Goal: Task Accomplishment & Management: Complete application form

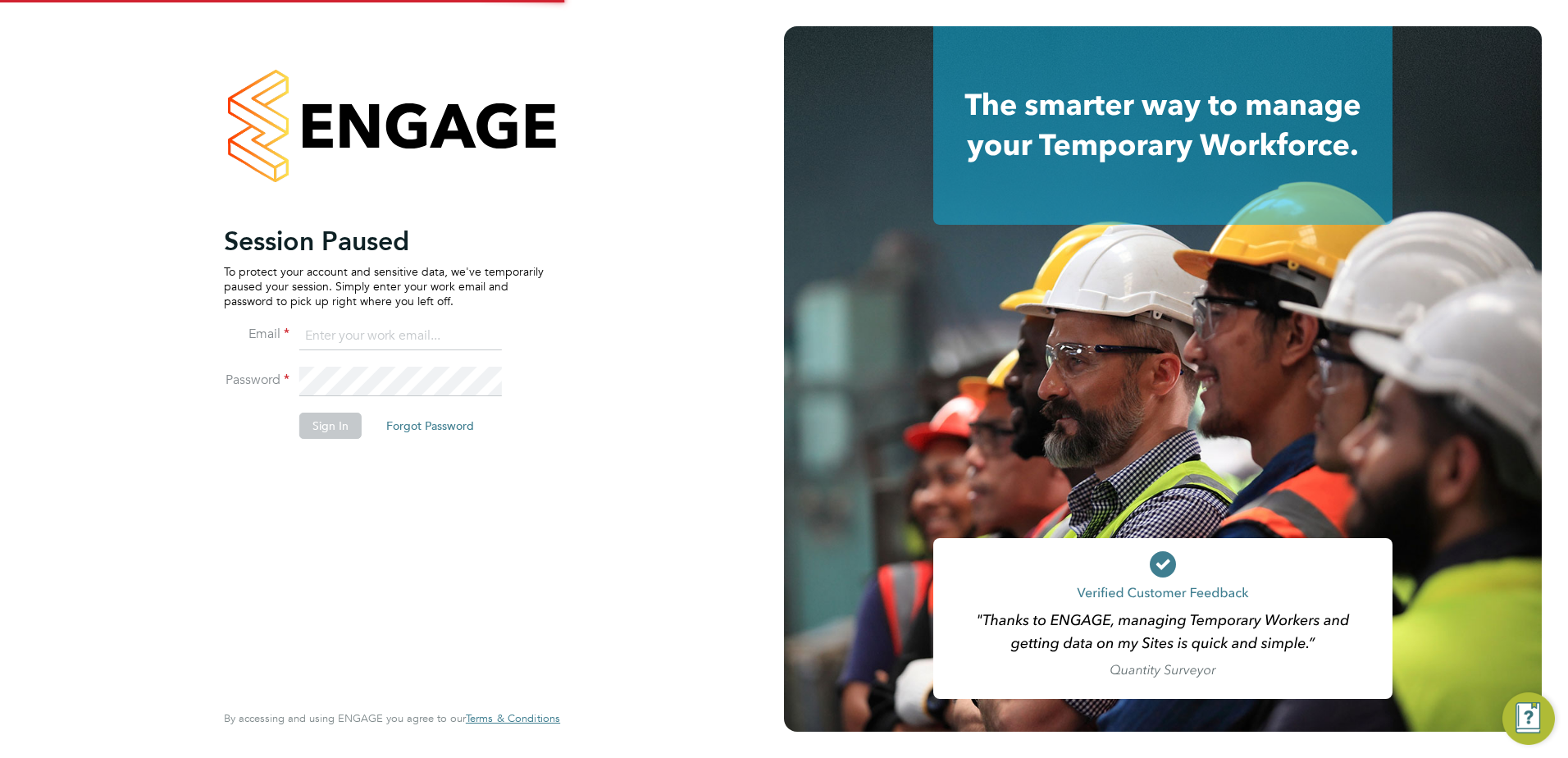
type input "rhyscook@buildingcareersuk.com"
click at [345, 425] on button "Sign In" at bounding box center [330, 425] width 62 height 27
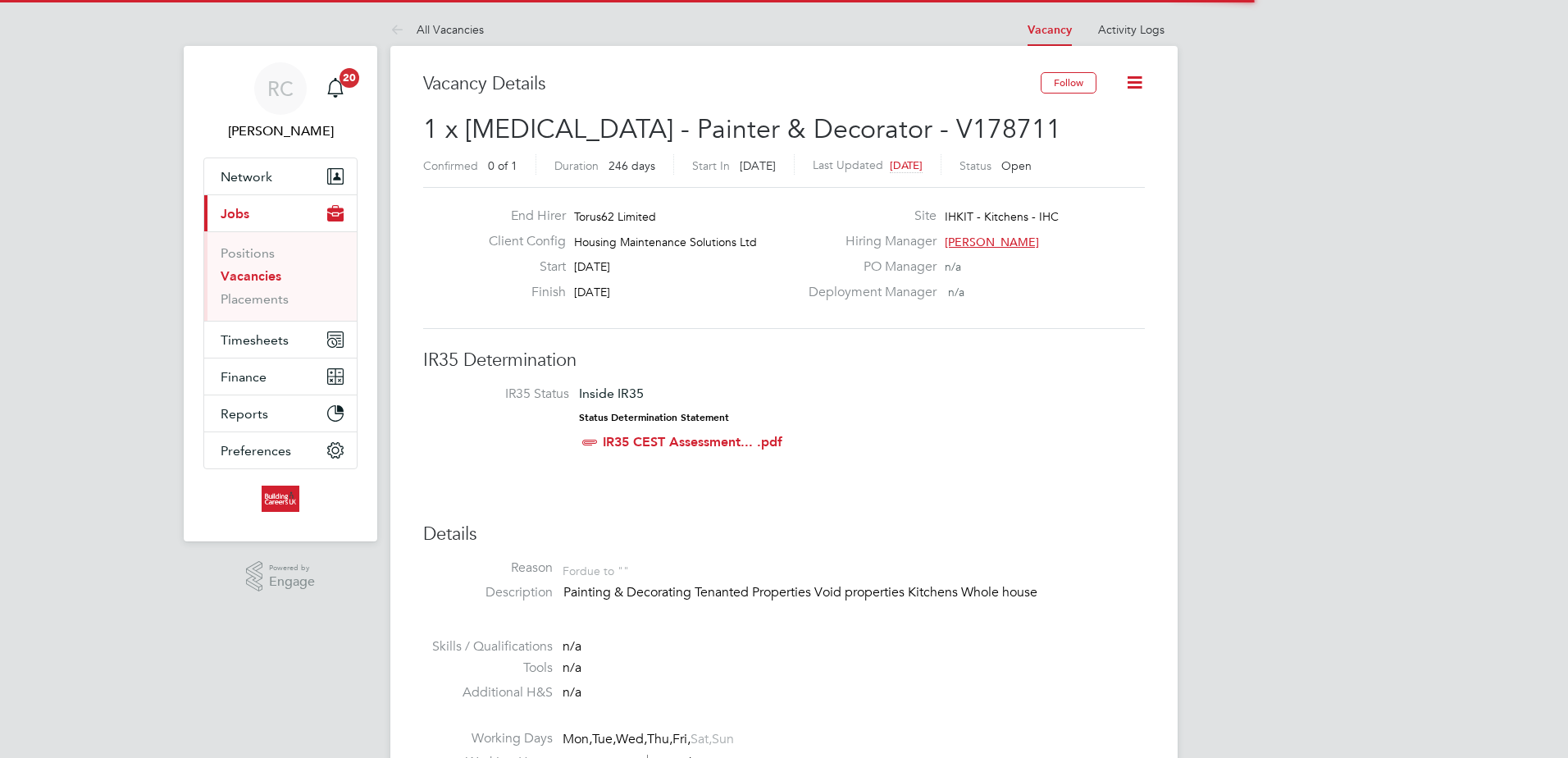
scroll to position [48, 115]
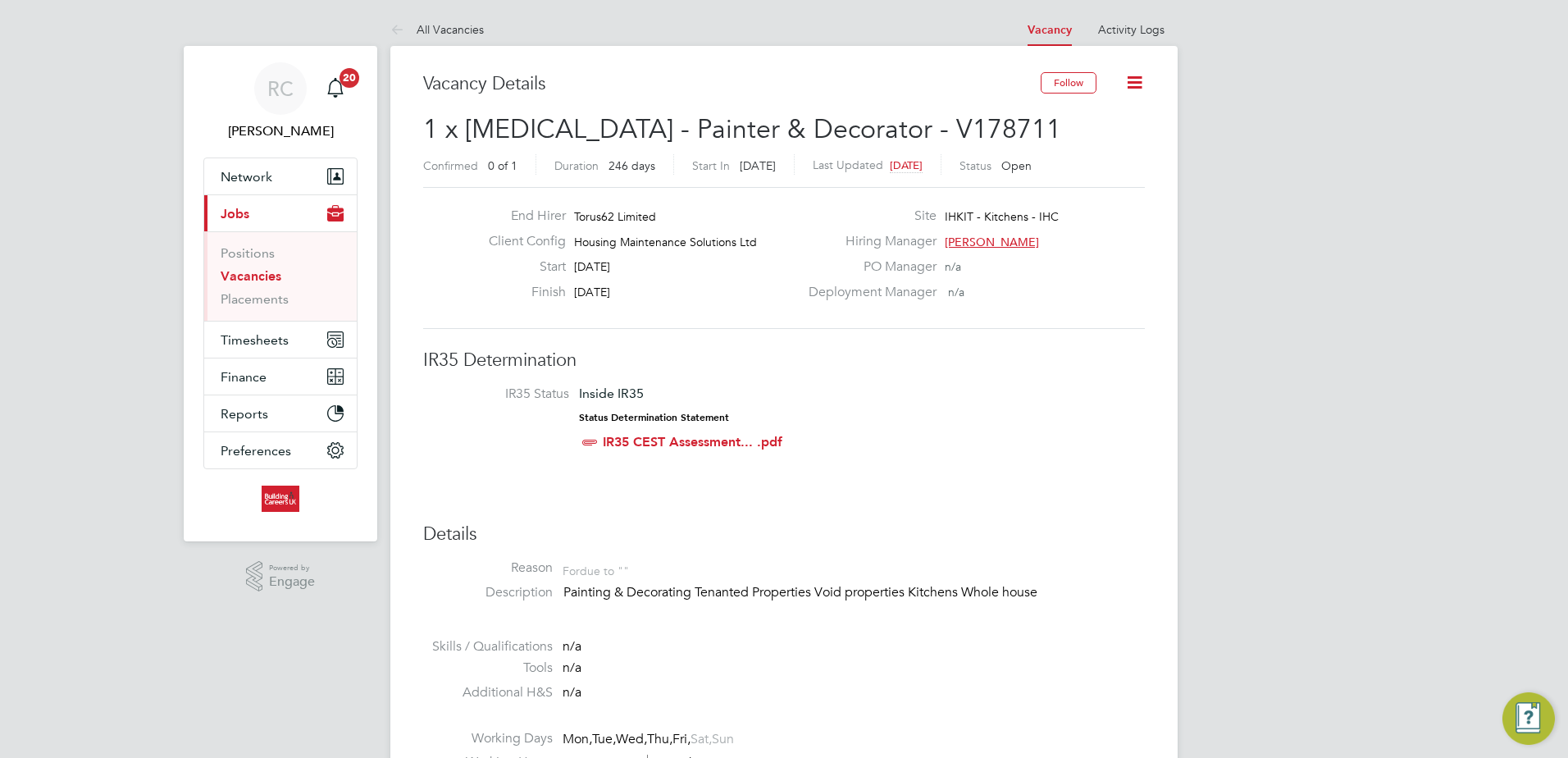
click at [900, 589] on p "Painting & Decorating Tenanted Properties Void properties Kitchens Whole house" at bounding box center [853, 592] width 582 height 17
drag, startPoint x: 900, startPoint y: 589, endPoint x: 887, endPoint y: 552, distance: 39.2
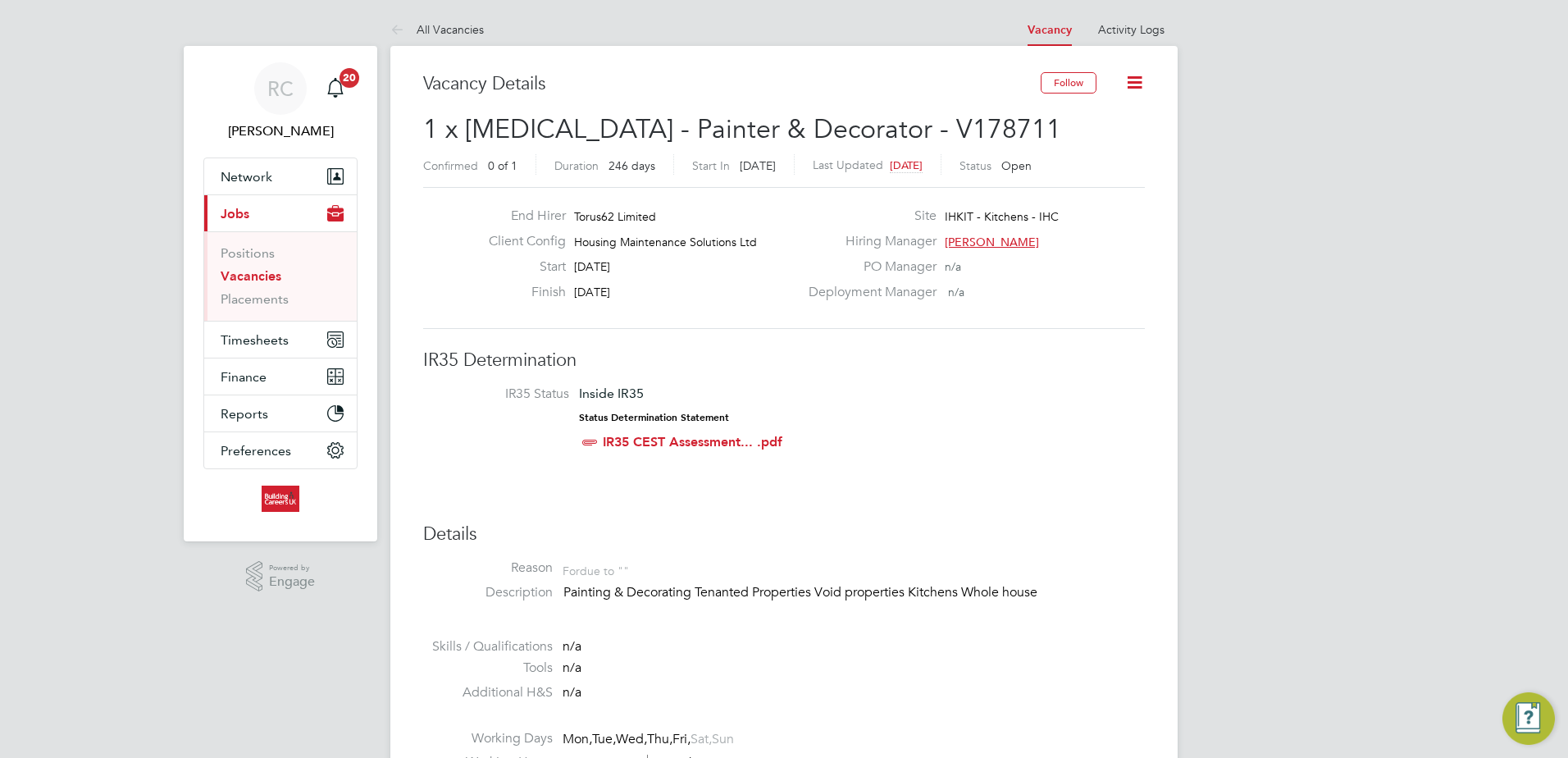
click at [881, 617] on li at bounding box center [784, 628] width 721 height 22
click at [881, 592] on p "Painting & Decorating Tenanted Properties Void properties Kitchens Whole house" at bounding box center [853, 592] width 582 height 17
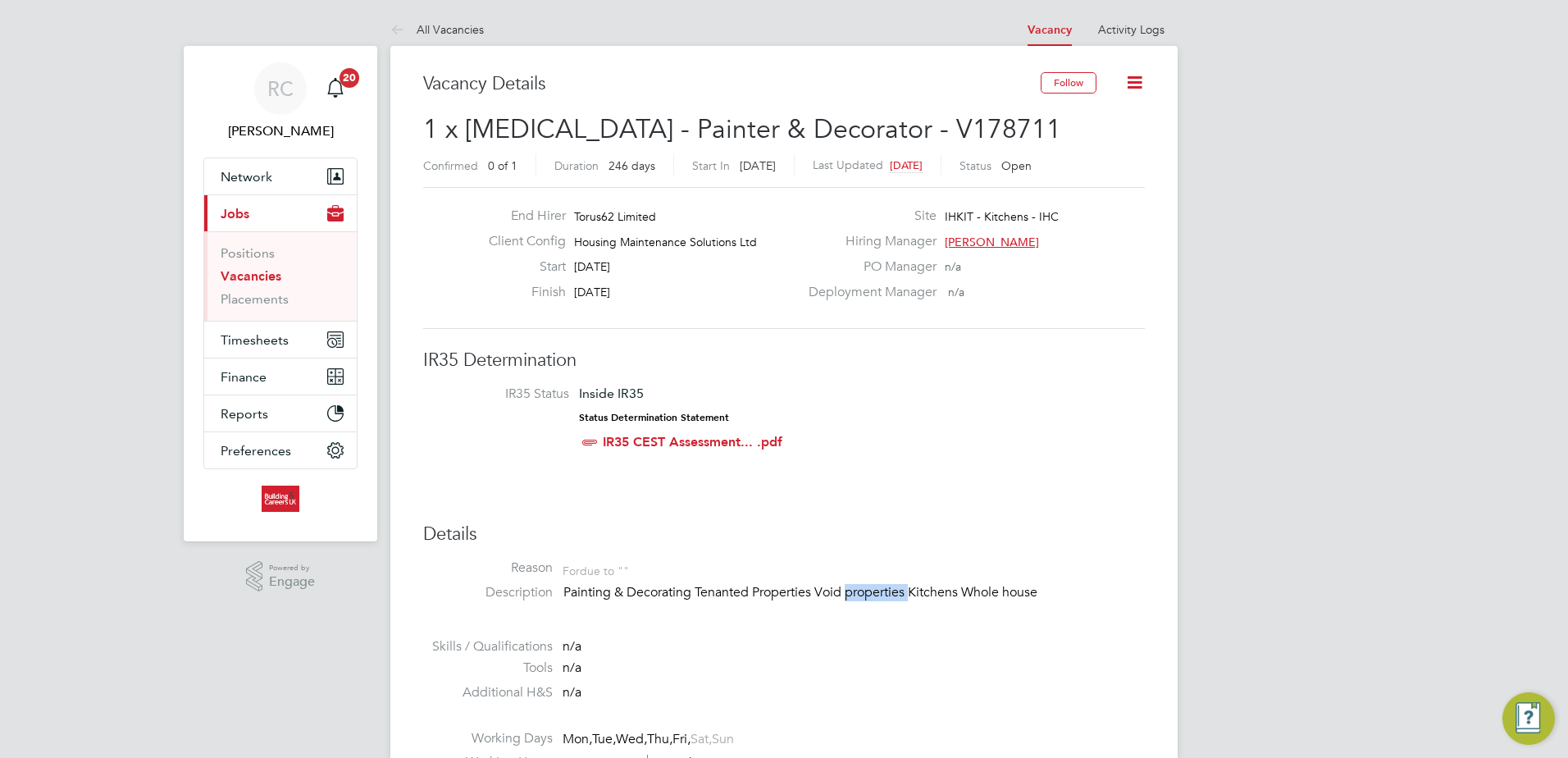
click at [881, 592] on p "Painting & Decorating Tenanted Properties Void properties Kitchens Whole house" at bounding box center [853, 592] width 582 height 17
click at [1014, 572] on li "Reason For due to """ at bounding box center [784, 571] width 721 height 25
click at [1010, 579] on li "Reason For due to """ at bounding box center [784, 571] width 721 height 25
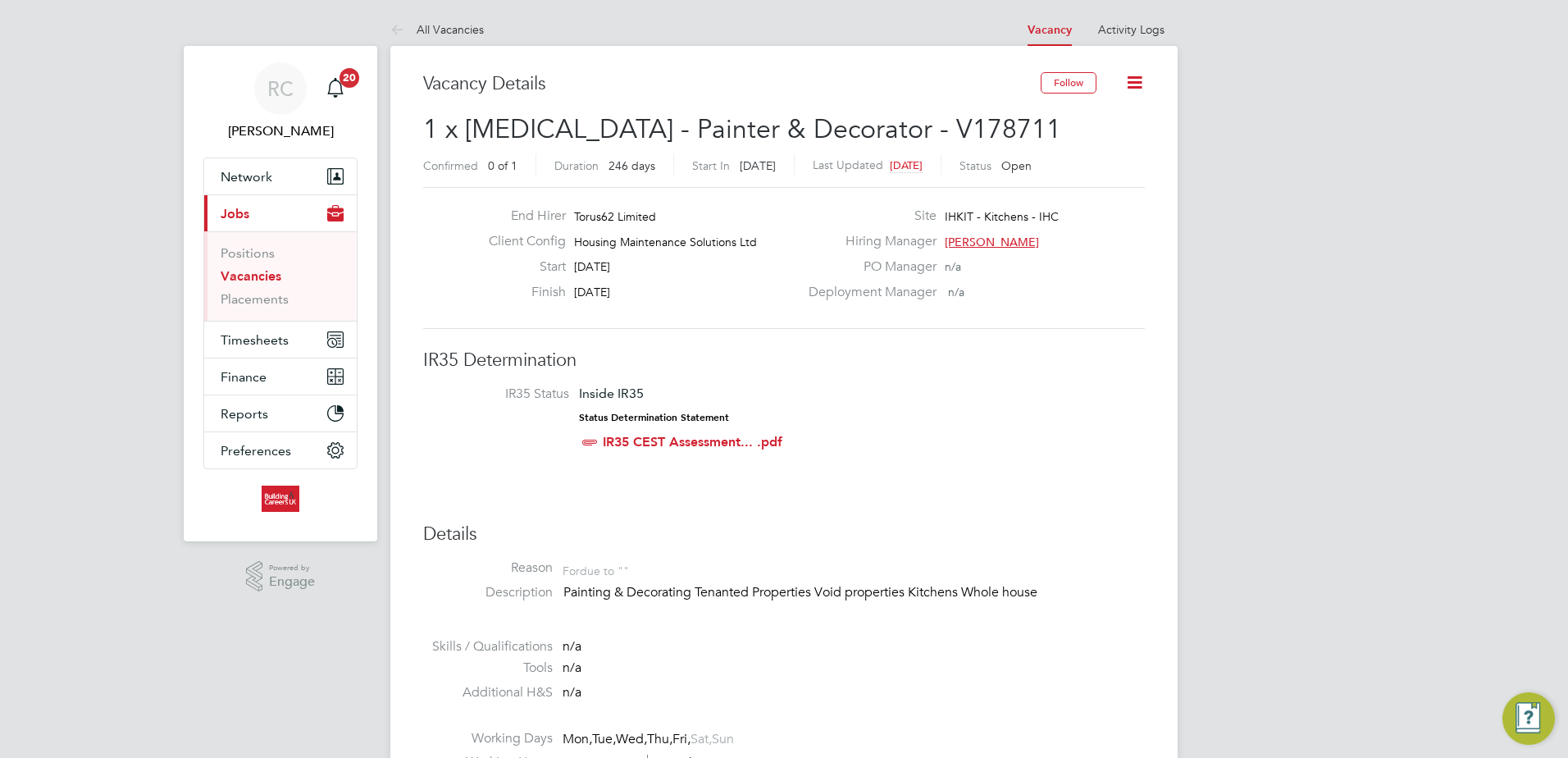
click at [1010, 579] on li "Reason For due to """ at bounding box center [784, 571] width 721 height 25
click at [1009, 584] on p "Painting & Decorating Tenanted Properties Void properties Kitchens Whole house" at bounding box center [853, 592] width 582 height 17
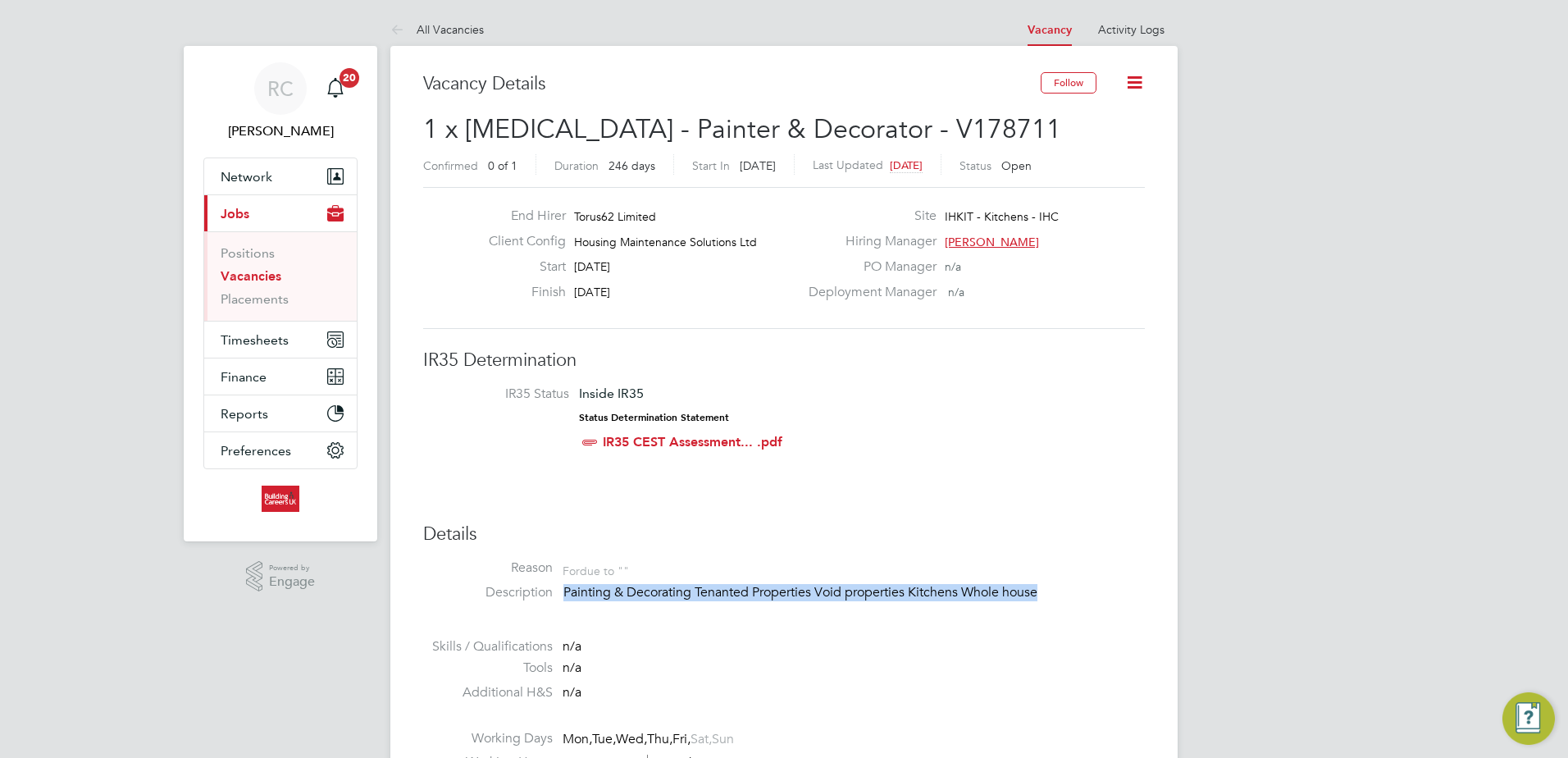
click at [1009, 584] on p "Painting & Decorating Tenanted Properties Void properties Kitchens Whole house" at bounding box center [853, 592] width 582 height 17
drag, startPoint x: 1009, startPoint y: 582, endPoint x: 983, endPoint y: 567, distance: 30.0
click at [983, 567] on li "Reason For due to """ at bounding box center [784, 571] width 721 height 25
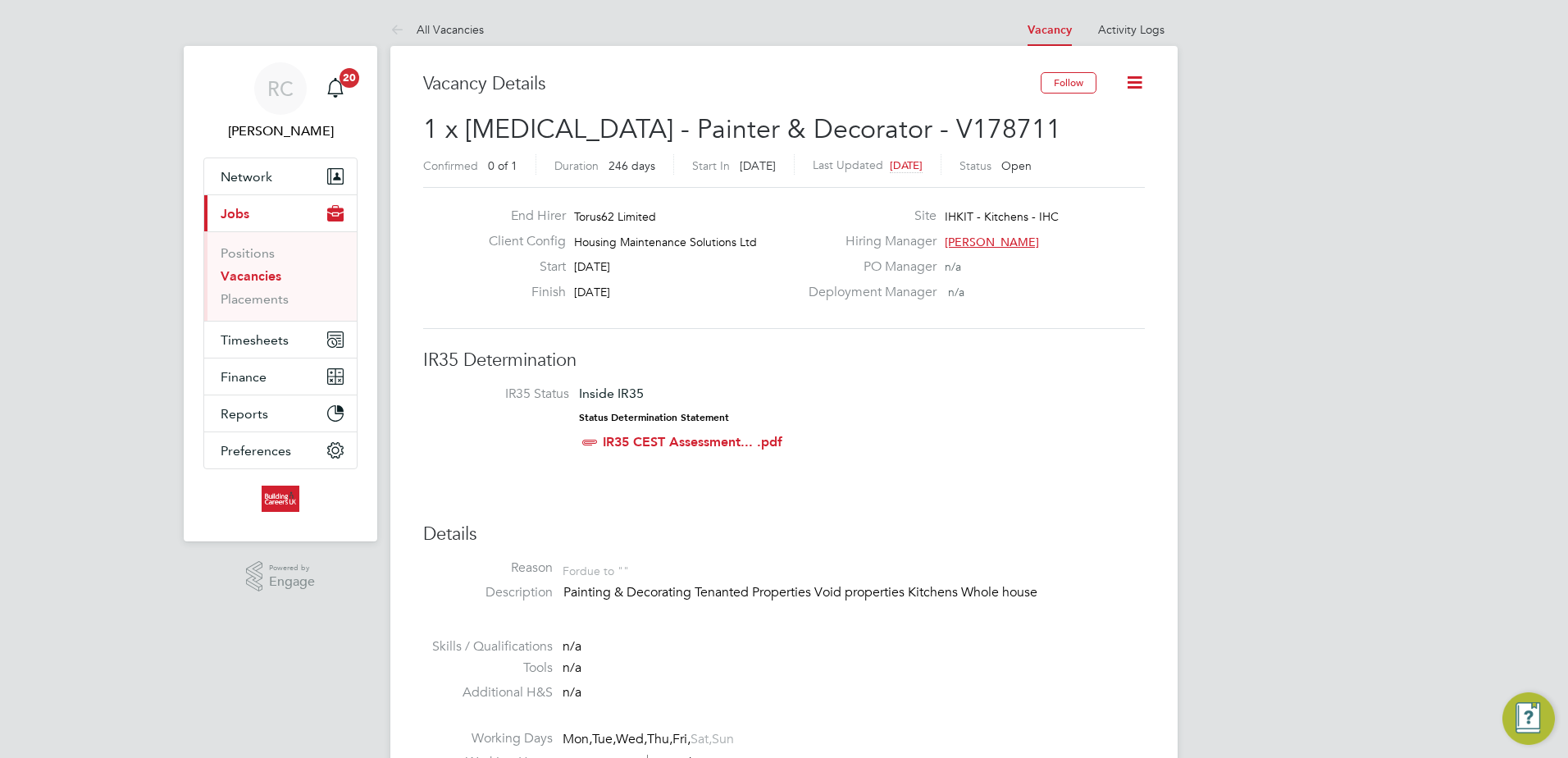
click at [983, 567] on li "Reason For due to """ at bounding box center [784, 571] width 721 height 25
drag, startPoint x: 983, startPoint y: 567, endPoint x: 965, endPoint y: 592, distance: 30.8
click at [965, 592] on p "Painting & Decorating Tenanted Properties Void properties Kitchens Whole house" at bounding box center [853, 592] width 582 height 17
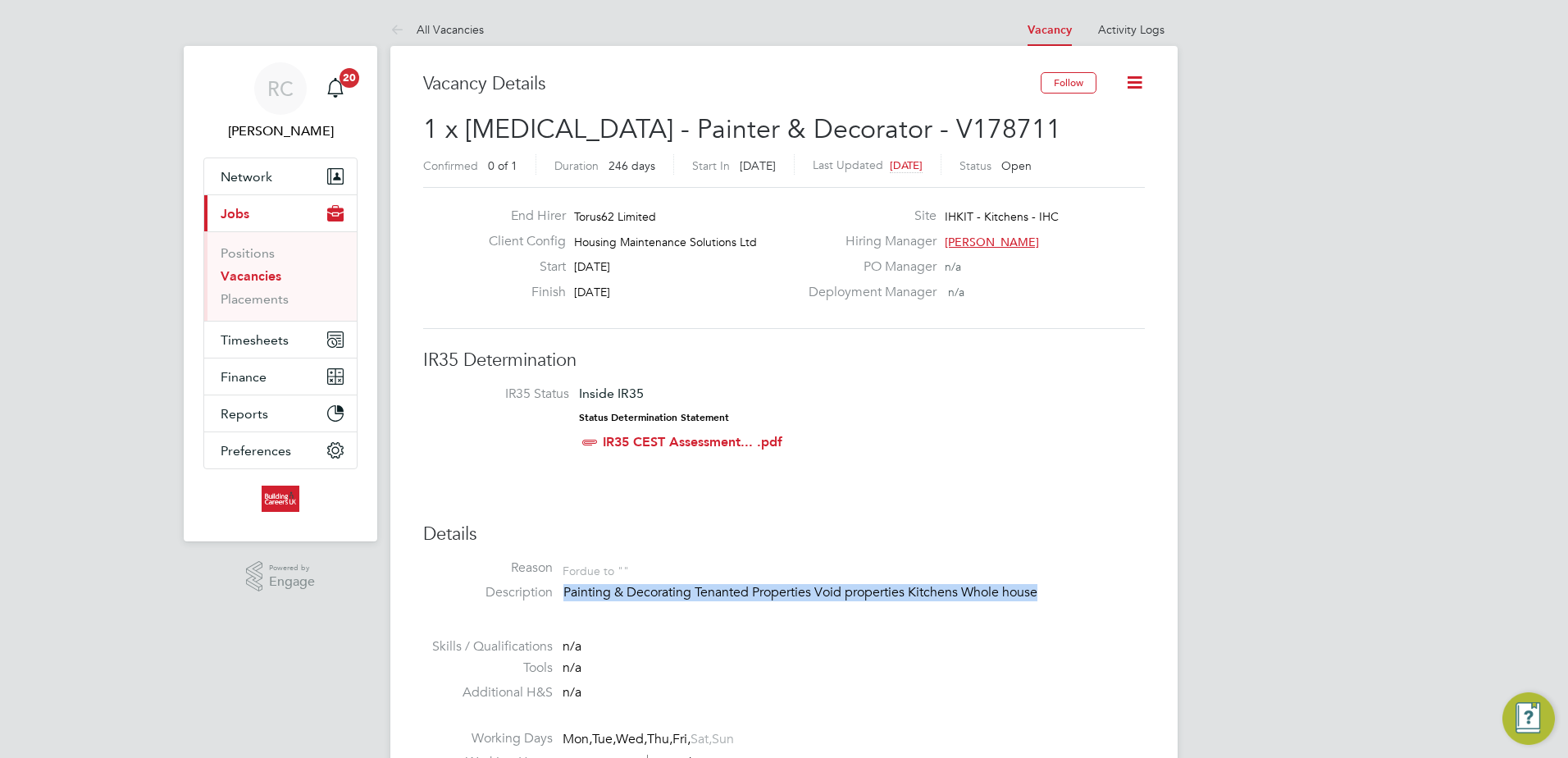
click at [965, 592] on p "Painting & Decorating Tenanted Properties Void properties Kitchens Whole house" at bounding box center [853, 592] width 582 height 17
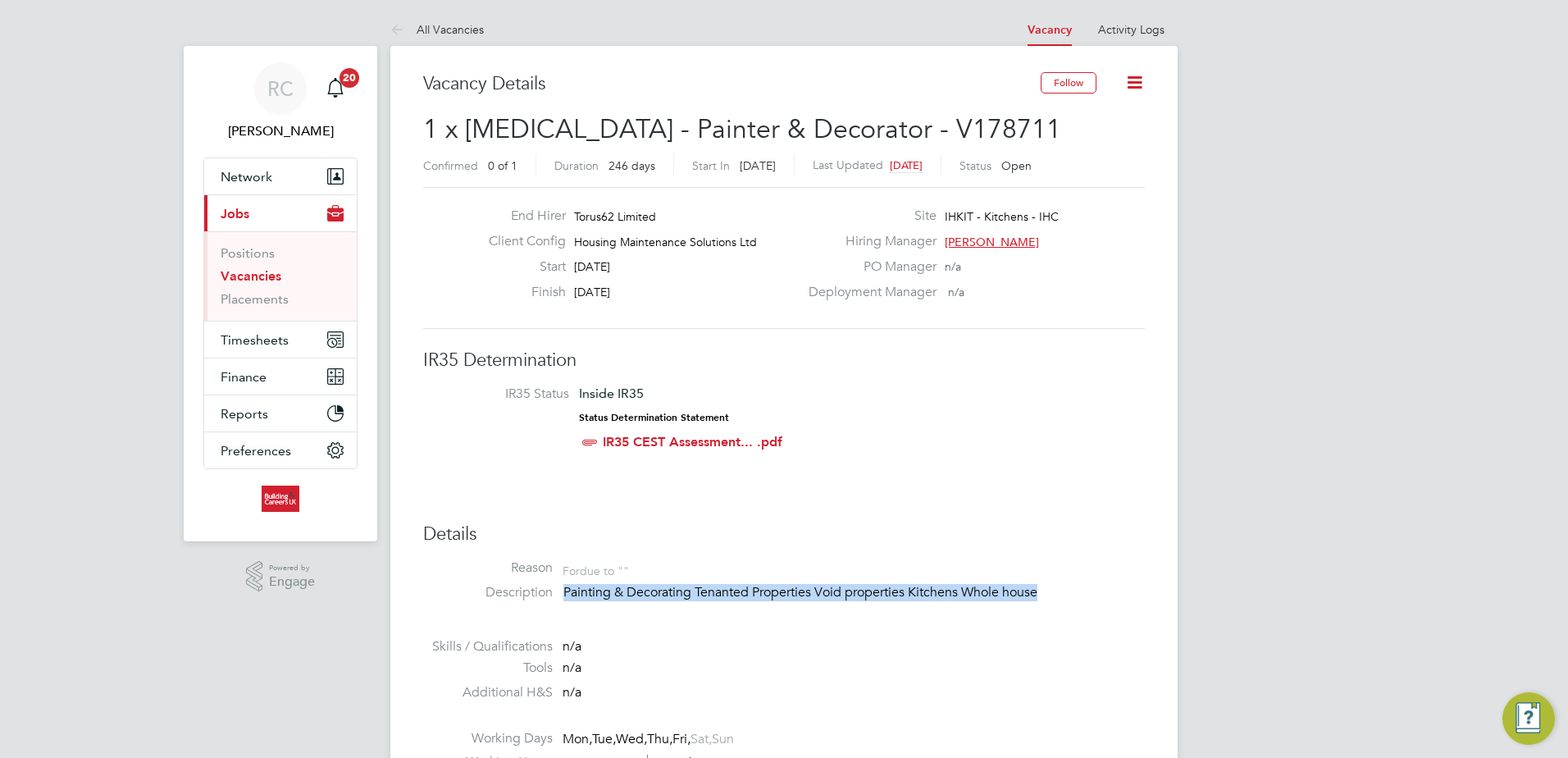
click at [965, 592] on p "Painting & Decorating Tenanted Properties Void properties Kitchens Whole house" at bounding box center [853, 592] width 582 height 17
drag, startPoint x: 965, startPoint y: 592, endPoint x: 897, endPoint y: 559, distance: 75.6
click at [897, 559] on li "Reason For due to """ at bounding box center [784, 571] width 721 height 25
click at [895, 559] on li "Reason For due to """ at bounding box center [784, 571] width 721 height 25
